Goal: Task Accomplishment & Management: Manage account settings

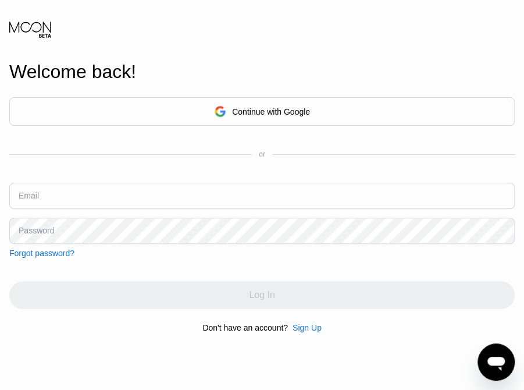
type input "[EMAIL_ADDRESS][DOMAIN_NAME]"
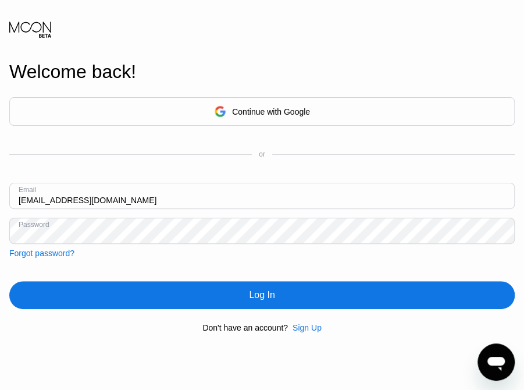
click at [153, 297] on div "Log In" at bounding box center [262, 295] width 506 height 28
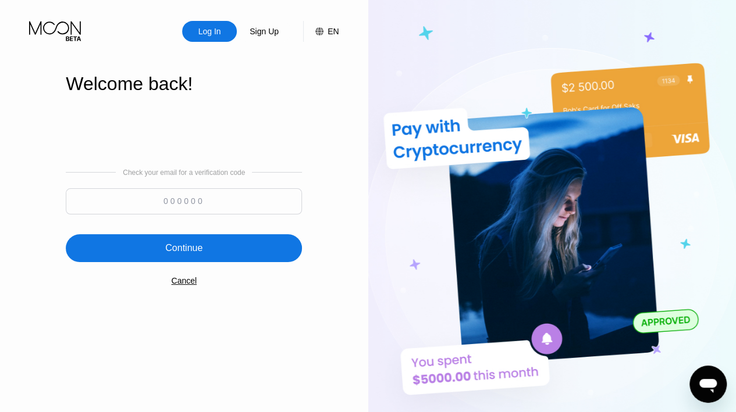
click at [124, 205] on input at bounding box center [184, 201] width 236 height 26
type input "118098"
click at [205, 246] on div "Continue" at bounding box center [184, 248] width 236 height 28
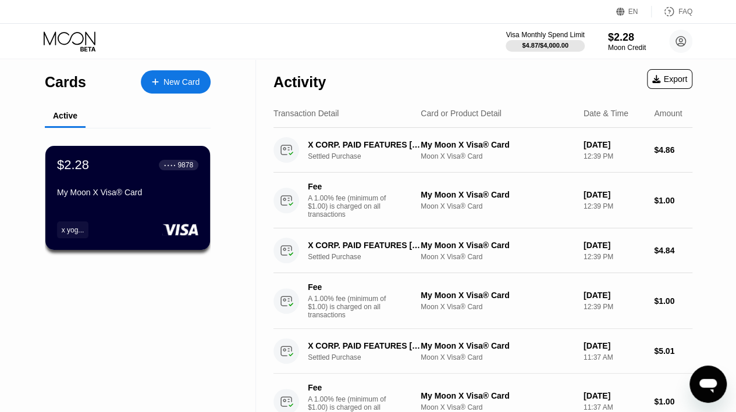
click at [172, 184] on div "$2.28 ● ● ● ● 9878 My Moon X Visa® Card" at bounding box center [127, 180] width 141 height 44
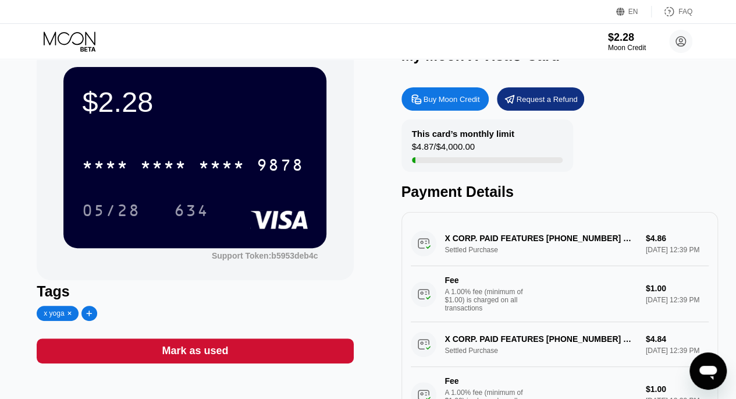
scroll to position [80, 0]
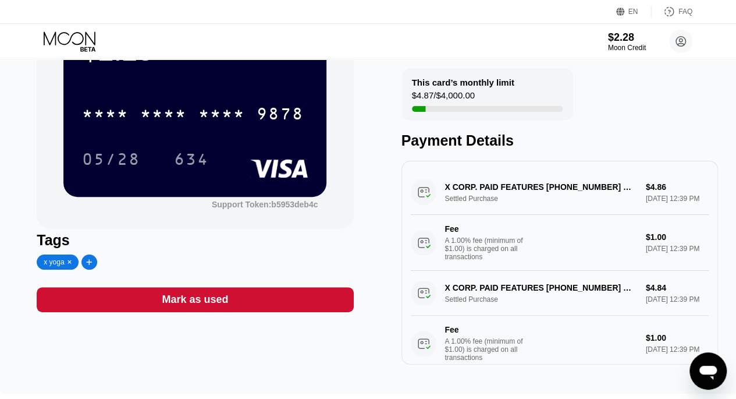
click at [290, 138] on div "* * * * * * * * * * * * 9878 05/28 634" at bounding box center [195, 124] width 226 height 69
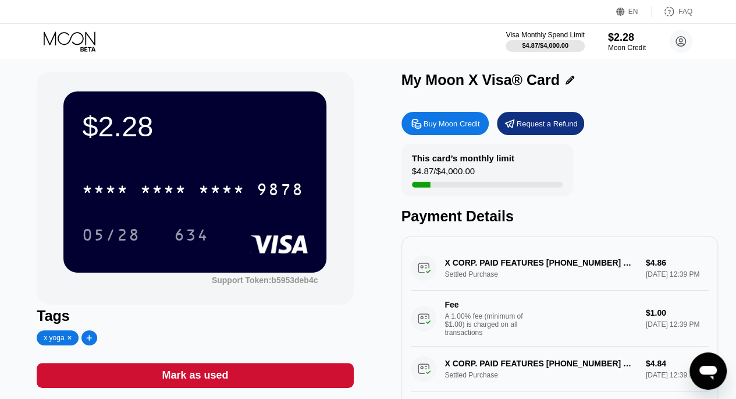
scroll to position [0, 0]
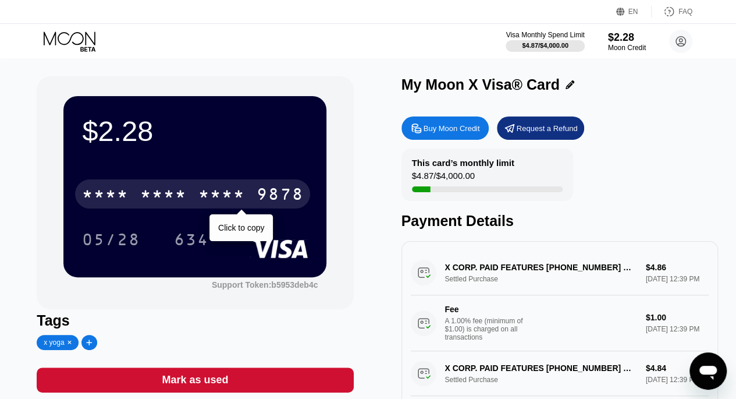
drag, startPoint x: 215, startPoint y: 224, endPoint x: 222, endPoint y: 197, distance: 27.7
click at [222, 197] on div "* * * * * * * * * * * * 9878 Click to copy 05/28 634" at bounding box center [195, 204] width 226 height 69
click at [222, 197] on div "* * * *" at bounding box center [221, 195] width 47 height 19
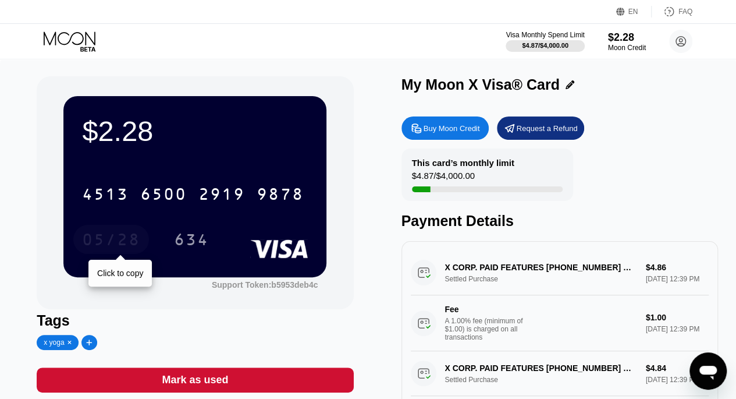
click at [126, 243] on div "05/28" at bounding box center [111, 241] width 58 height 19
drag, startPoint x: 162, startPoint y: 254, endPoint x: 190, endPoint y: 237, distance: 32.4
click at [190, 237] on div "05/28 634" at bounding box center [195, 239] width 226 height 29
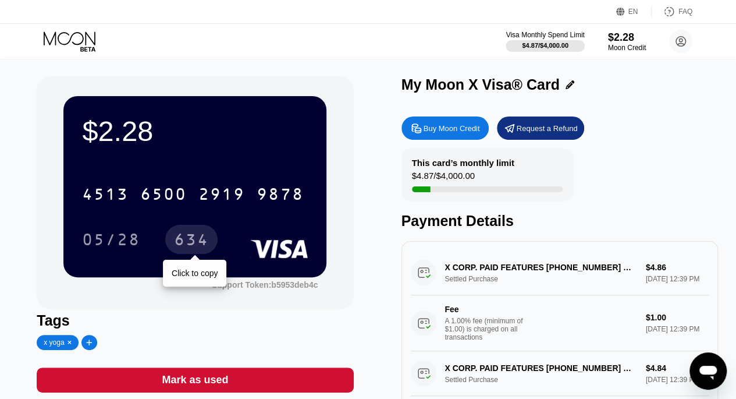
click at [190, 237] on div "634" at bounding box center [191, 241] width 35 height 19
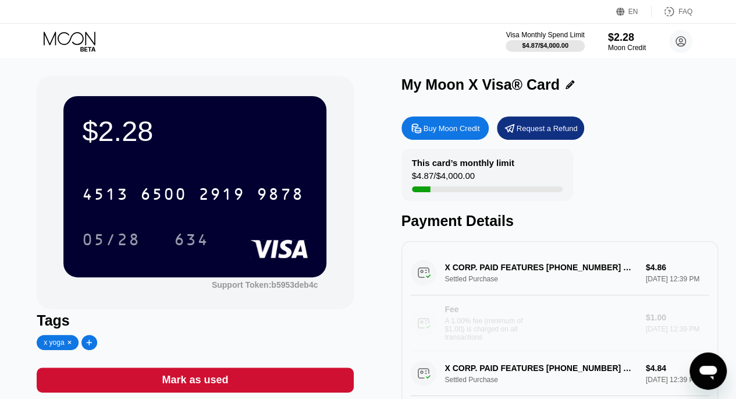
drag, startPoint x: 572, startPoint y: 347, endPoint x: 564, endPoint y: 353, distance: 10.5
click at [524, 341] on div "Fee A 1.00% fee (minimum of $1.00) is charged on all transactions" at bounding box center [524, 322] width 226 height 37
